Goal: Information Seeking & Learning: Find contact information

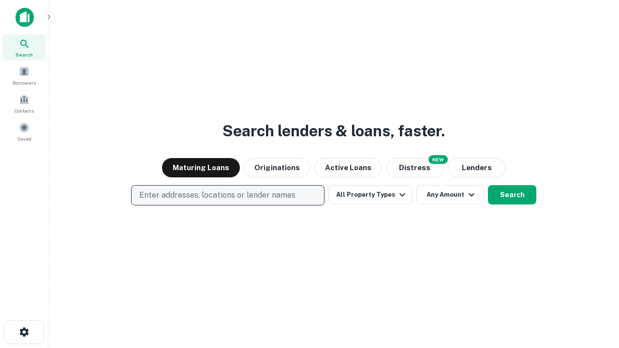
click at [227, 195] on p "Enter addresses, locations or lender names" at bounding box center [217, 196] width 156 height 12
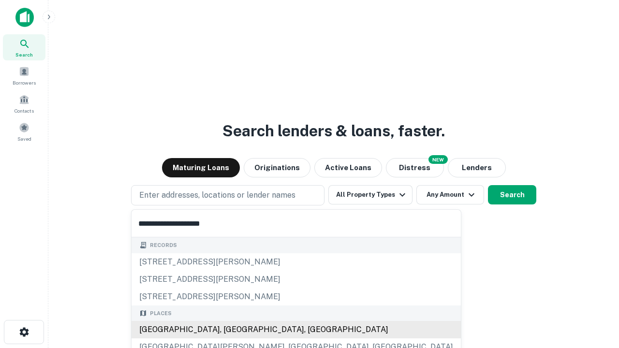
click at [231, 330] on div "[GEOGRAPHIC_DATA], [GEOGRAPHIC_DATA], [GEOGRAPHIC_DATA]" at bounding box center [296, 329] width 329 height 17
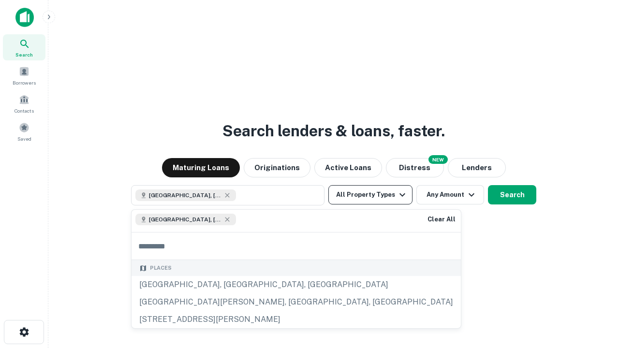
click at [370, 195] on button "All Property Types" at bounding box center [370, 194] width 84 height 19
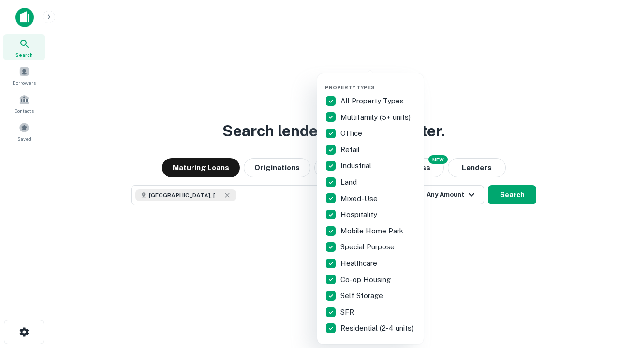
click at [378, 81] on button "button" at bounding box center [378, 81] width 106 height 0
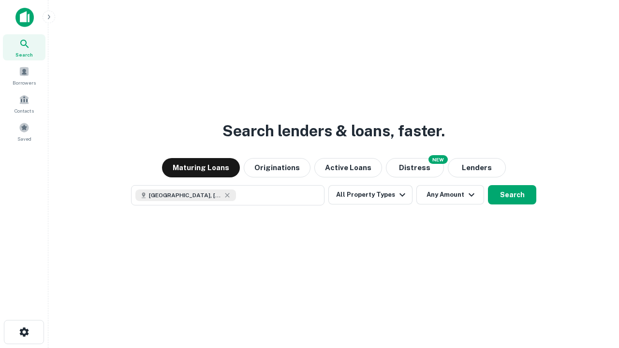
scroll to position [15, 0]
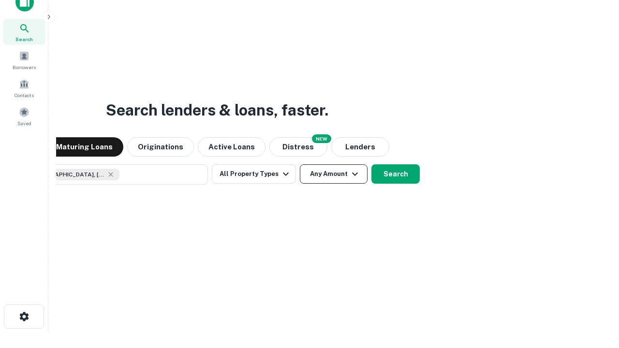
click at [300, 164] on button "Any Amount" at bounding box center [334, 173] width 68 height 19
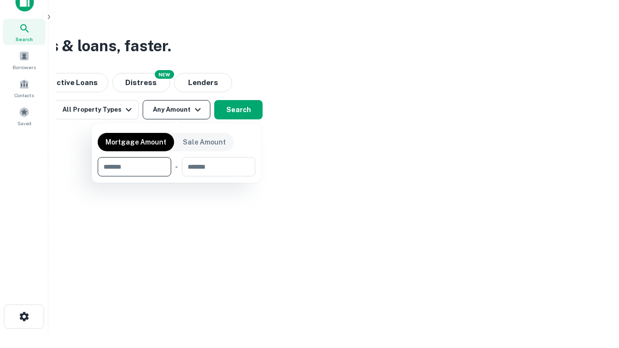
type input "*******"
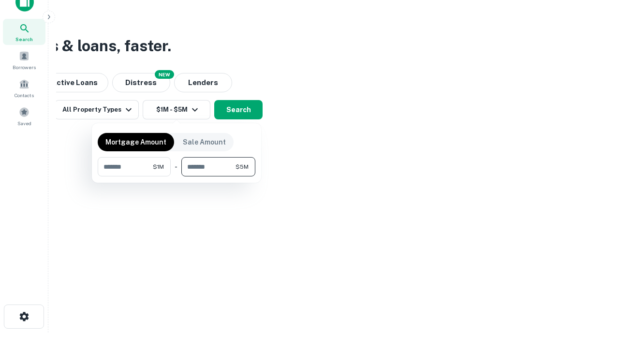
type input "*******"
click at [177, 177] on button "button" at bounding box center [177, 177] width 158 height 0
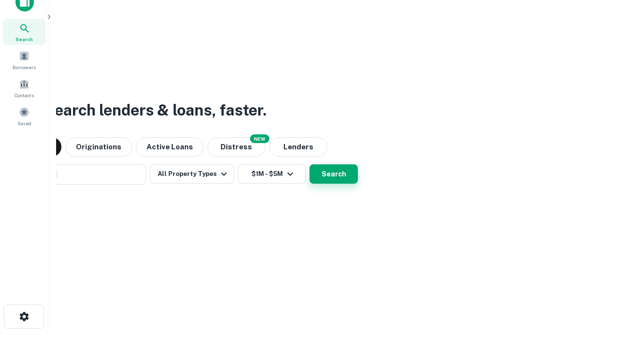
click at [309, 164] on button "Search" at bounding box center [333, 173] width 48 height 19
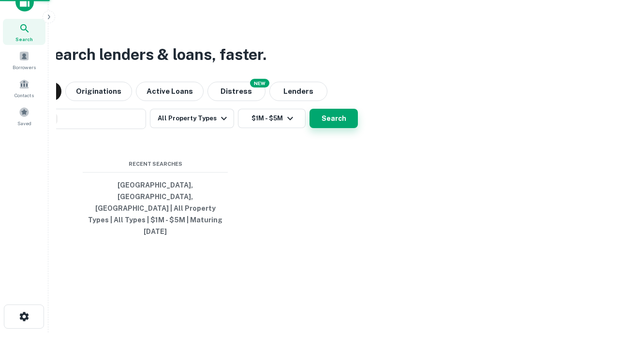
scroll to position [26, 274]
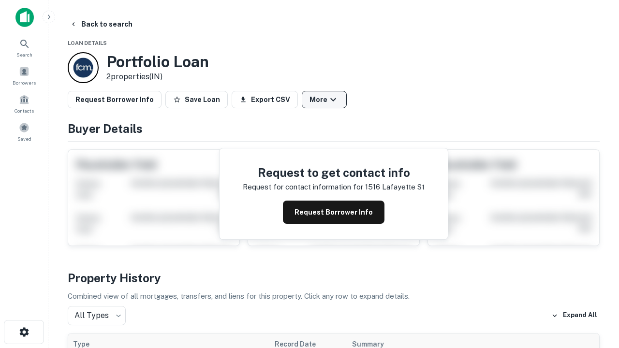
click at [324, 100] on button "More" at bounding box center [324, 99] width 45 height 17
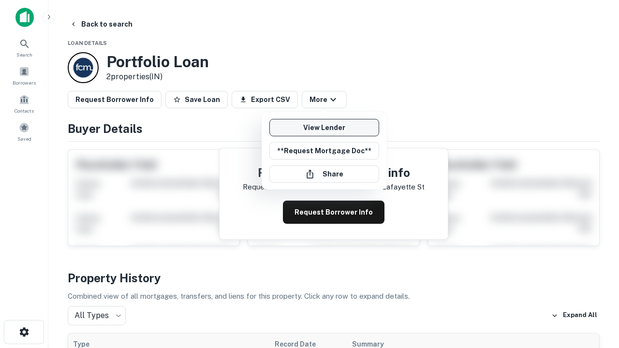
click at [324, 128] on link "View Lender" at bounding box center [324, 127] width 110 height 17
